Goal: Navigation & Orientation: Find specific page/section

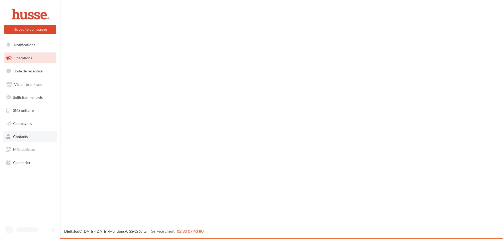
click at [22, 131] on link "Contacts" at bounding box center [30, 136] width 54 height 11
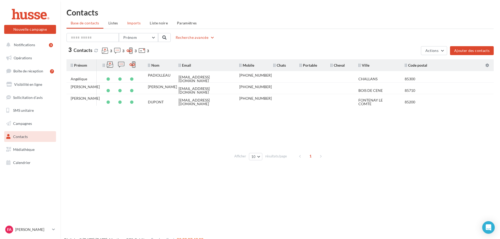
click at [134, 22] on span "Imports" at bounding box center [133, 23] width 13 height 4
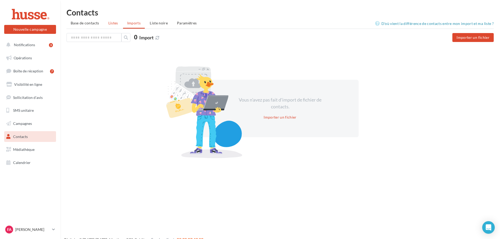
click at [113, 25] on span "Listes" at bounding box center [113, 23] width 10 height 4
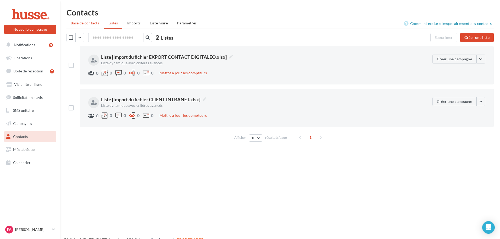
click at [86, 24] on span "Base de contacts" at bounding box center [85, 23] width 29 height 4
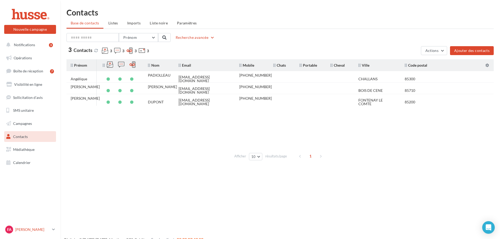
click at [54, 230] on icon at bounding box center [53, 229] width 3 height 4
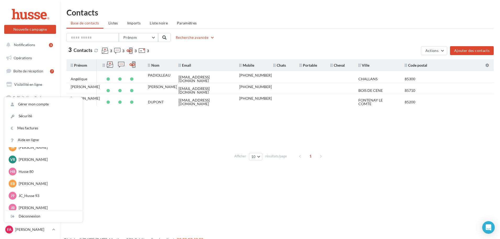
scroll to position [131, 0]
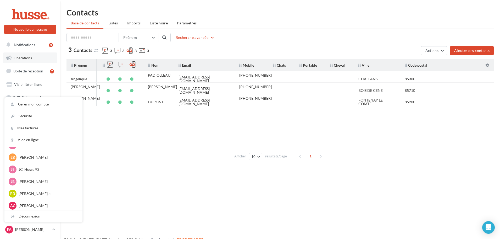
click at [24, 57] on span "Opérations" at bounding box center [23, 58] width 18 height 4
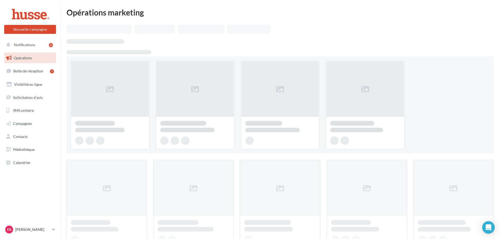
click at [20, 126] on link "Campagnes" at bounding box center [30, 123] width 54 height 11
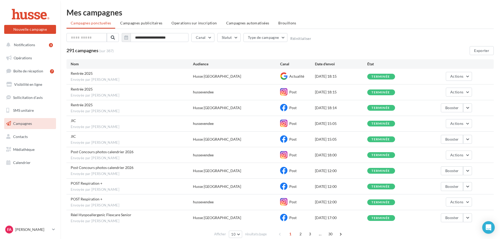
drag, startPoint x: 108, startPoint y: 51, endPoint x: 240, endPoint y: 104, distance: 143.1
click at [112, 53] on span "(sur 387)" at bounding box center [106, 50] width 14 height 5
drag, startPoint x: 244, startPoint y: 134, endPoint x: 241, endPoint y: 135, distance: 3.8
click at [241, 135] on div "JIC Envoyée par Réseau HUSSE Husse Vendée Post 26/08/2025 15:05 terminée Booster" at bounding box center [280, 138] width 427 height 15
click at [54, 232] on link "FA Fabien AMAILLAND fabien.a" at bounding box center [30, 229] width 52 height 10
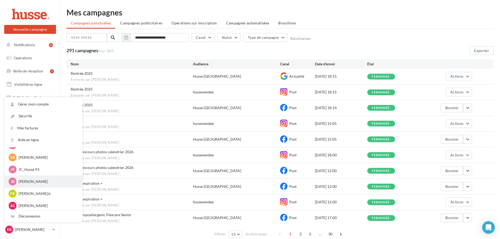
scroll to position [105, 0]
click at [35, 184] on p "[PERSON_NAME]" at bounding box center [48, 183] width 58 height 5
